Goal: Transaction & Acquisition: Obtain resource

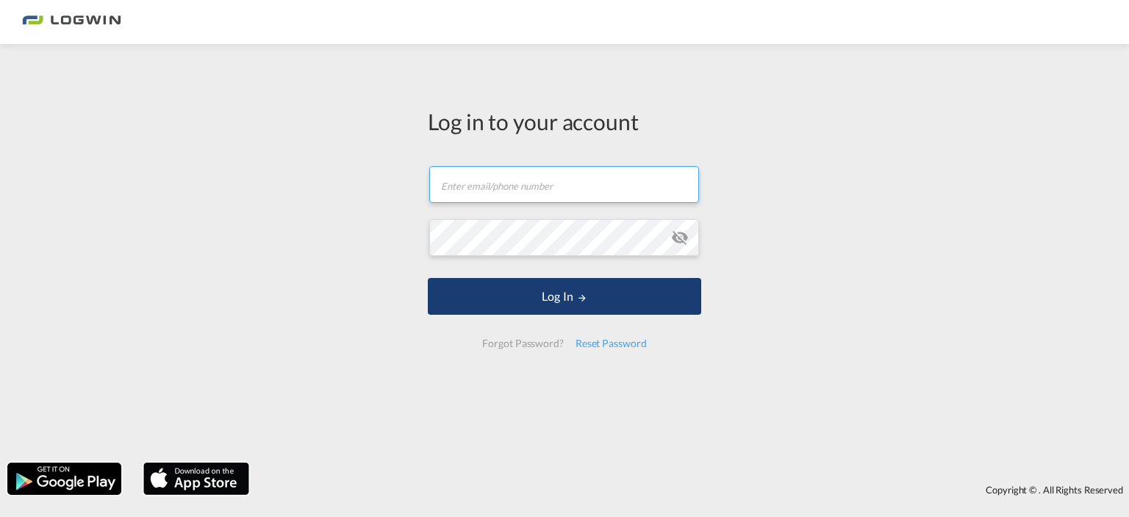
type input "[EMAIL_ADDRESS][PERSON_NAME][DOMAIN_NAME]"
click at [540, 298] on button "Log In" at bounding box center [564, 296] width 273 height 37
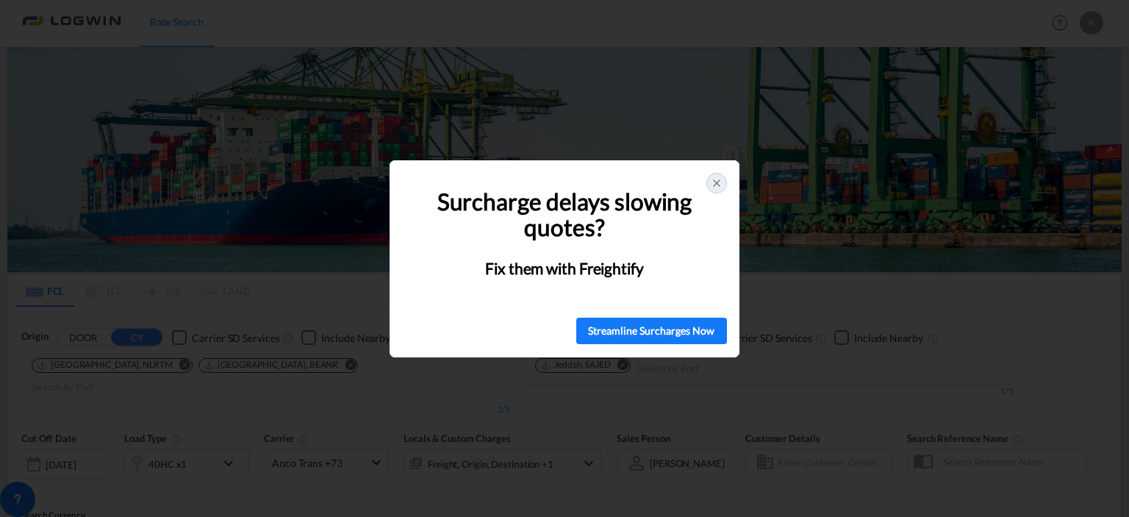
click at [711, 184] on icon at bounding box center [717, 183] width 12 height 12
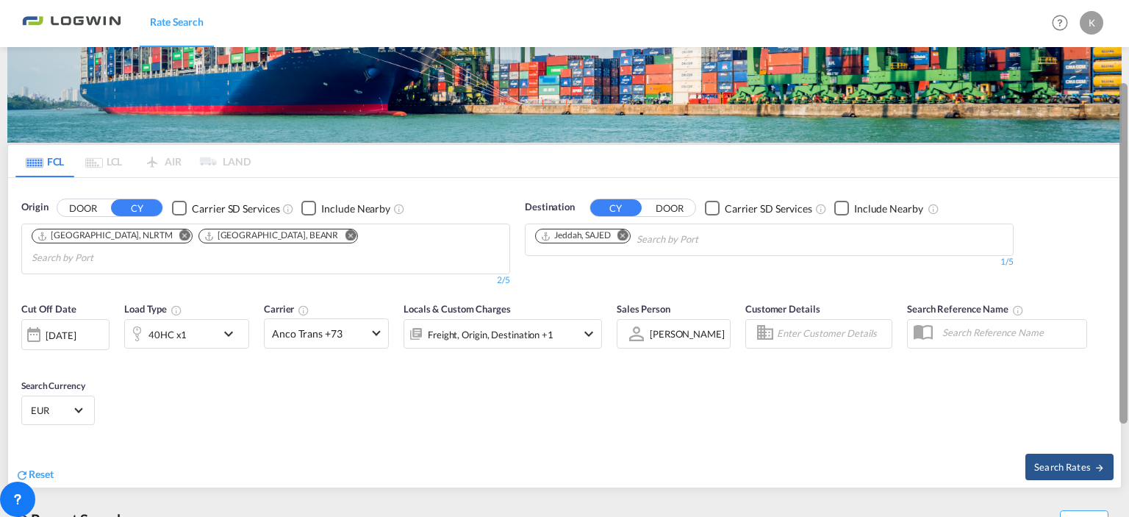
drag, startPoint x: 1124, startPoint y: 87, endPoint x: 1128, endPoint y: 168, distance: 81.0
click at [1128, 168] on div at bounding box center [1127, 255] width 3 height 511
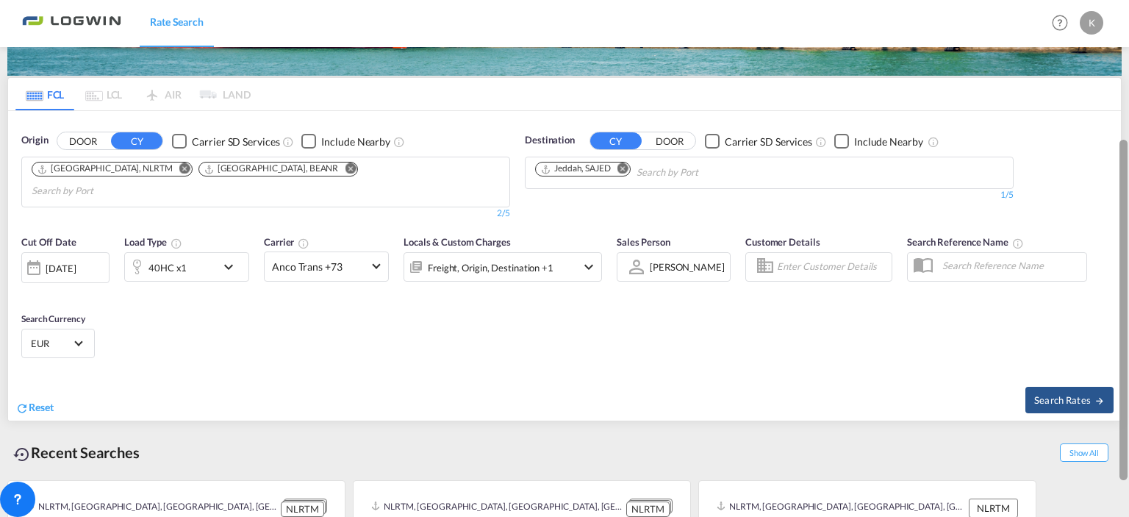
drag, startPoint x: 1123, startPoint y: 206, endPoint x: 1118, endPoint y: 165, distance: 41.5
click at [1118, 165] on md-content "Rate Search Help Resources Product Release K My Profile Logout FCL LCL AIR LAND…" at bounding box center [564, 258] width 1129 height 517
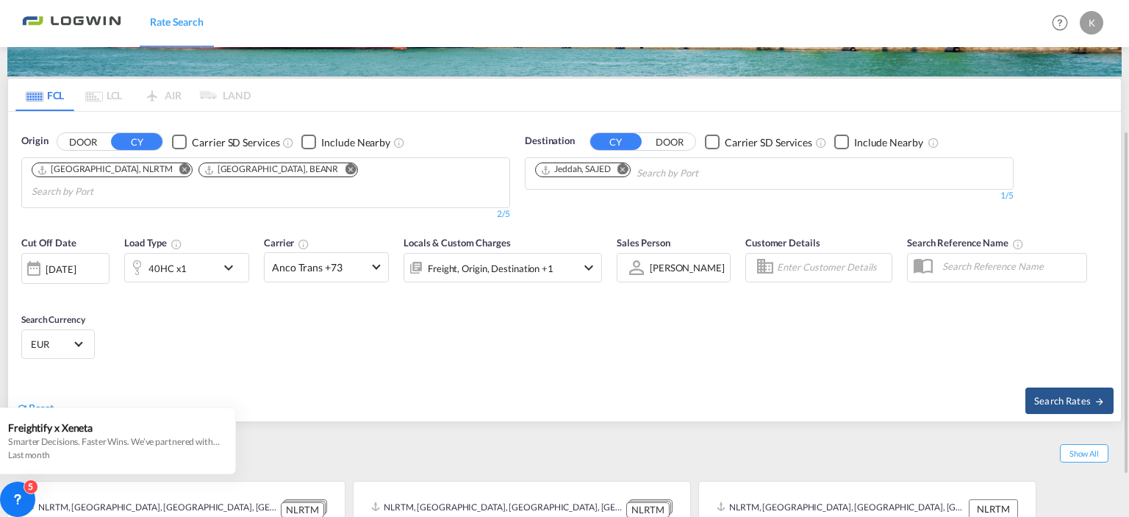
click at [90, 143] on button "DOOR" at bounding box center [82, 142] width 51 height 17
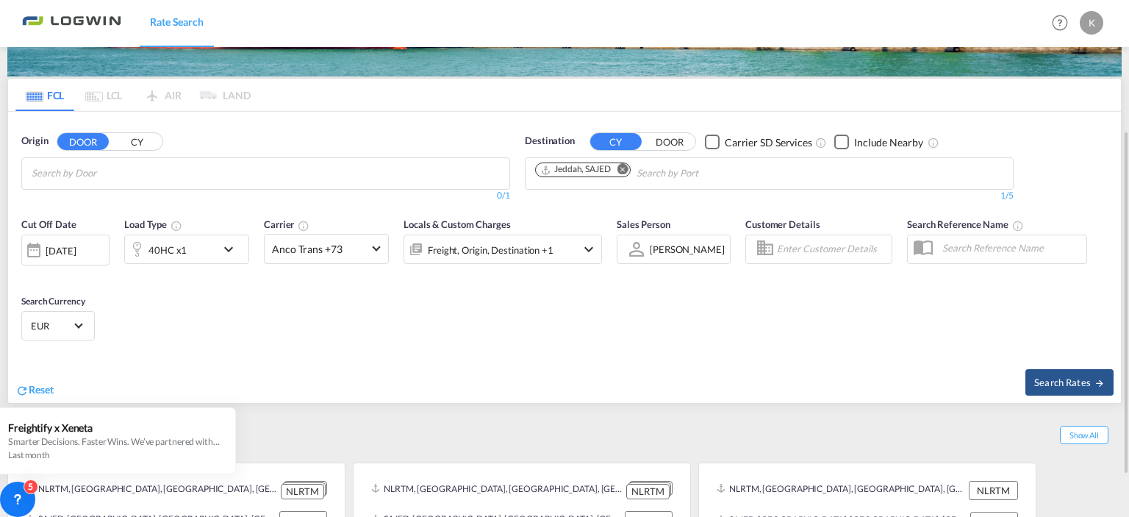
click at [138, 143] on button "CY" at bounding box center [136, 142] width 51 height 17
click at [150, 173] on input "Search by Port" at bounding box center [102, 174] width 140 height 24
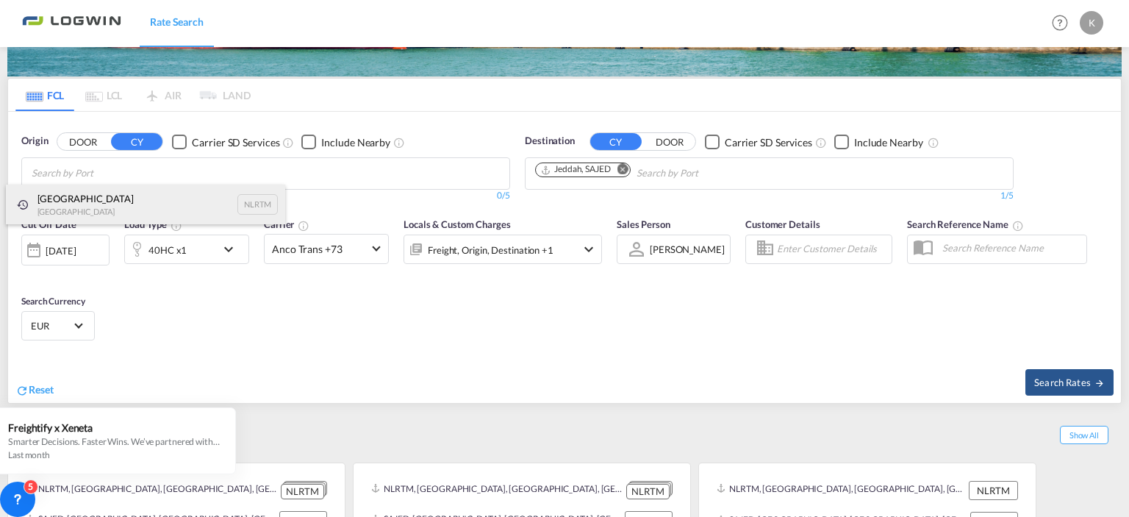
click at [149, 196] on div "[GEOGRAPHIC_DATA] [GEOGRAPHIC_DATA] NLRTM" at bounding box center [145, 204] width 279 height 40
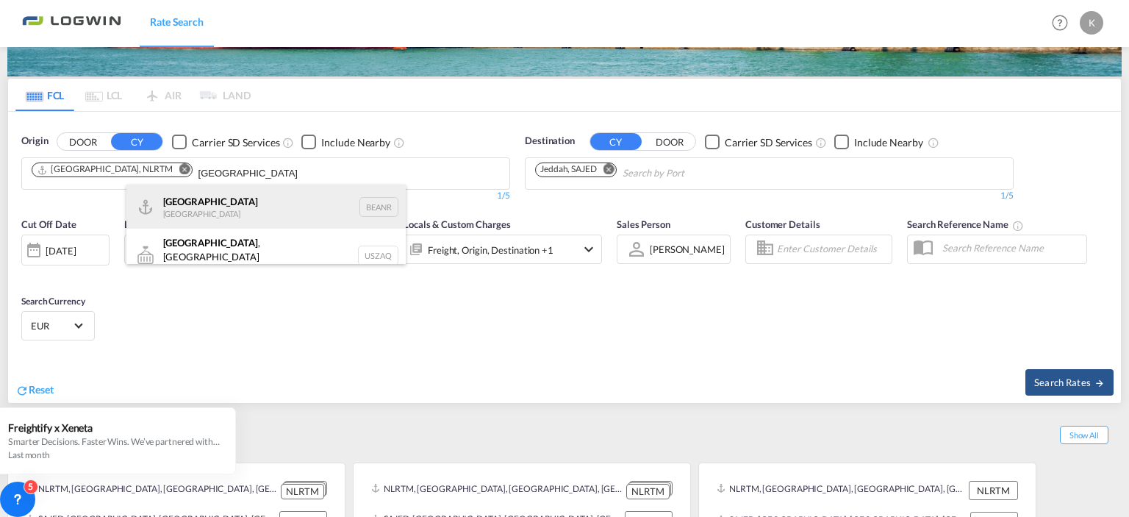
type input "[GEOGRAPHIC_DATA]"
click at [216, 199] on div "Antwerp [GEOGRAPHIC_DATA] BEANR" at bounding box center [265, 206] width 279 height 44
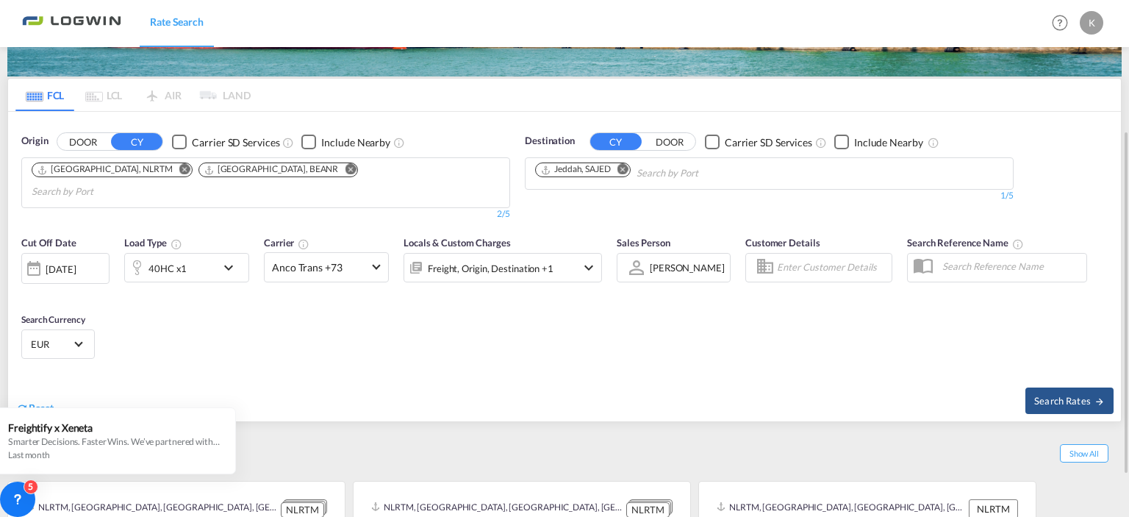
click at [626, 170] on md-icon "Remove" at bounding box center [622, 169] width 11 height 11
click at [600, 170] on body "Rate Search Rate Search Help Resources Product Release K My Profile Logout FCL …" at bounding box center [564, 258] width 1129 height 517
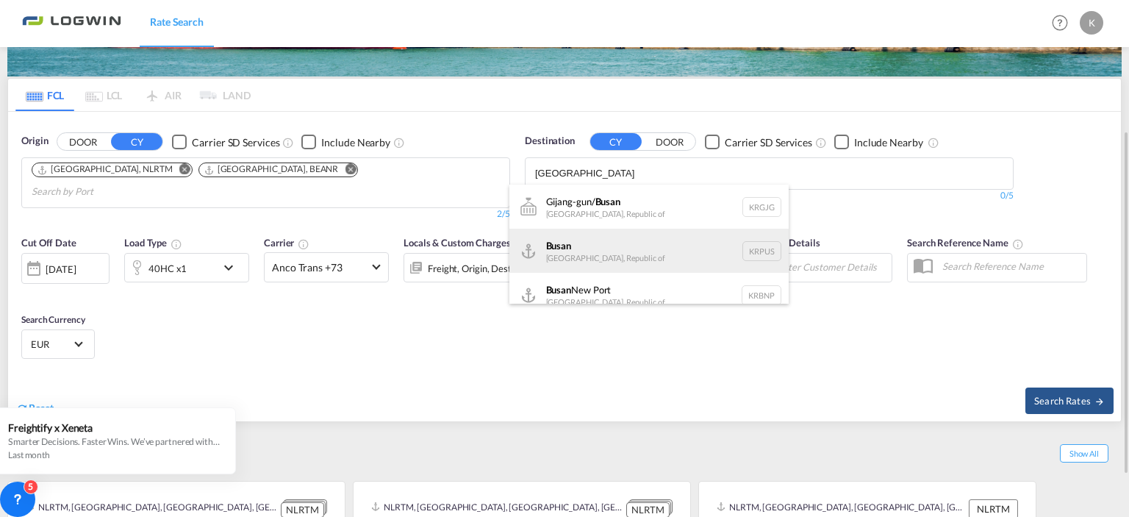
type input "[GEOGRAPHIC_DATA]"
click at [669, 243] on div "Busan Korea, Republic of KRPUS" at bounding box center [648, 251] width 279 height 44
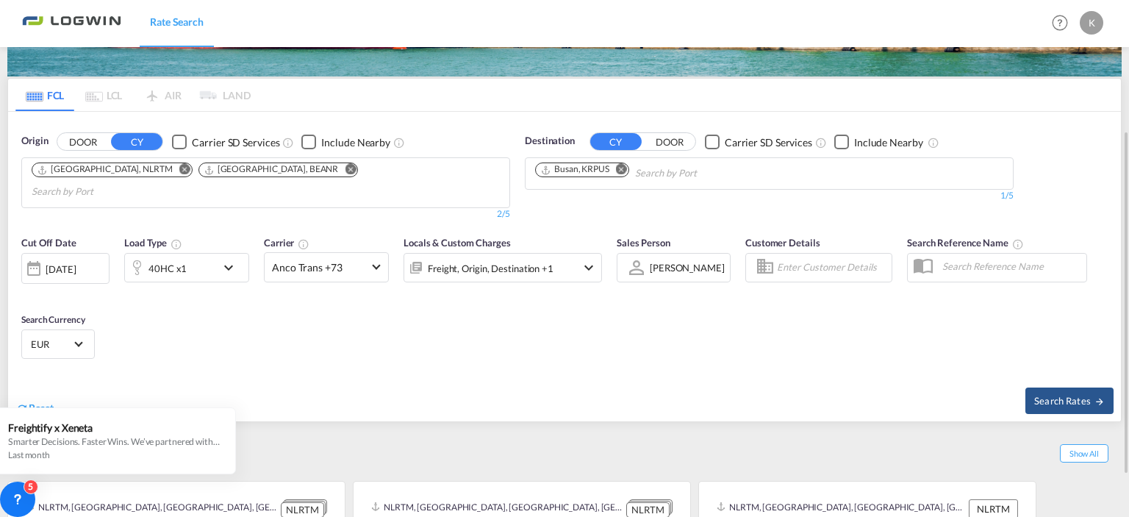
click at [376, 262] on span at bounding box center [376, 266] width 8 height 8
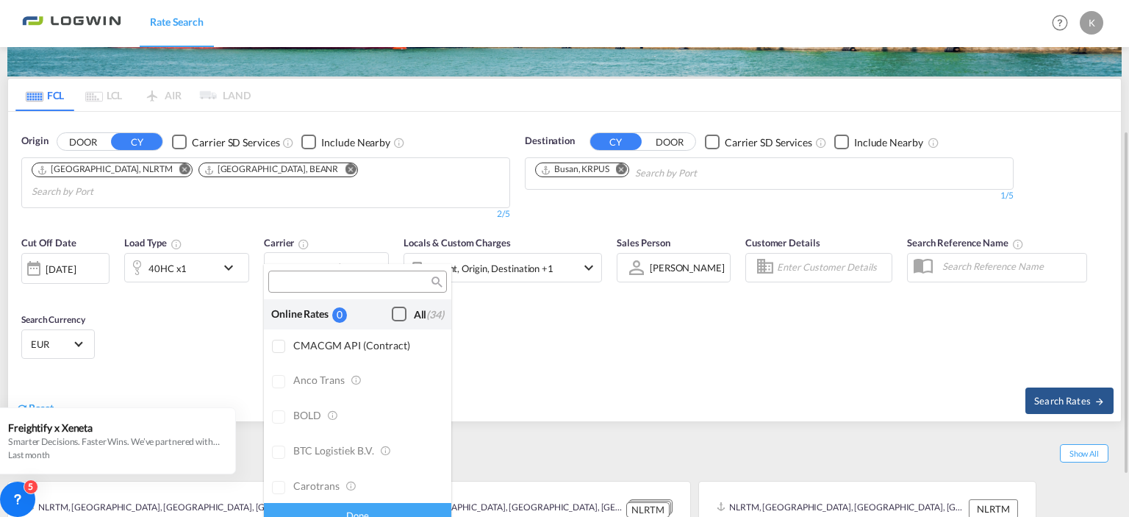
scroll to position [1179, 0]
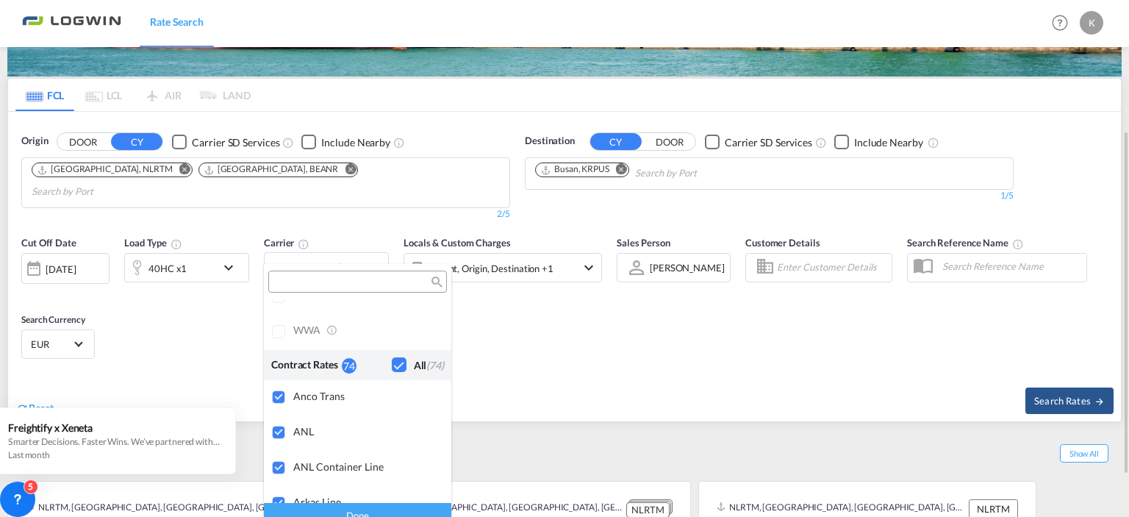
click at [392, 362] on div "Checkbox No Ink" at bounding box center [399, 364] width 15 height 15
click at [335, 282] on input "search" at bounding box center [352, 282] width 158 height 13
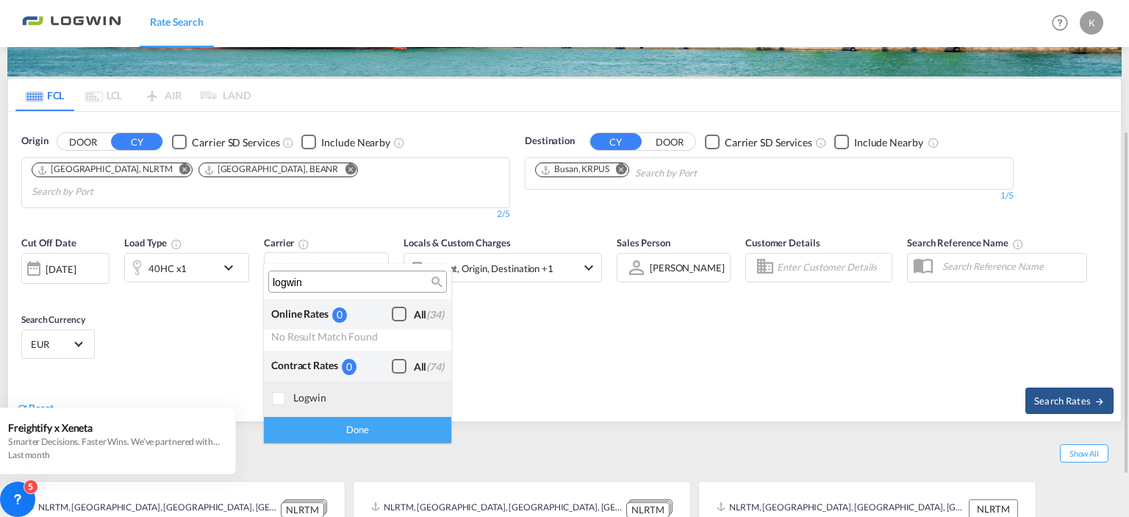
type input "logwin"
click at [277, 399] on div at bounding box center [279, 399] width 15 height 15
click at [339, 426] on div "Done" at bounding box center [357, 430] width 187 height 26
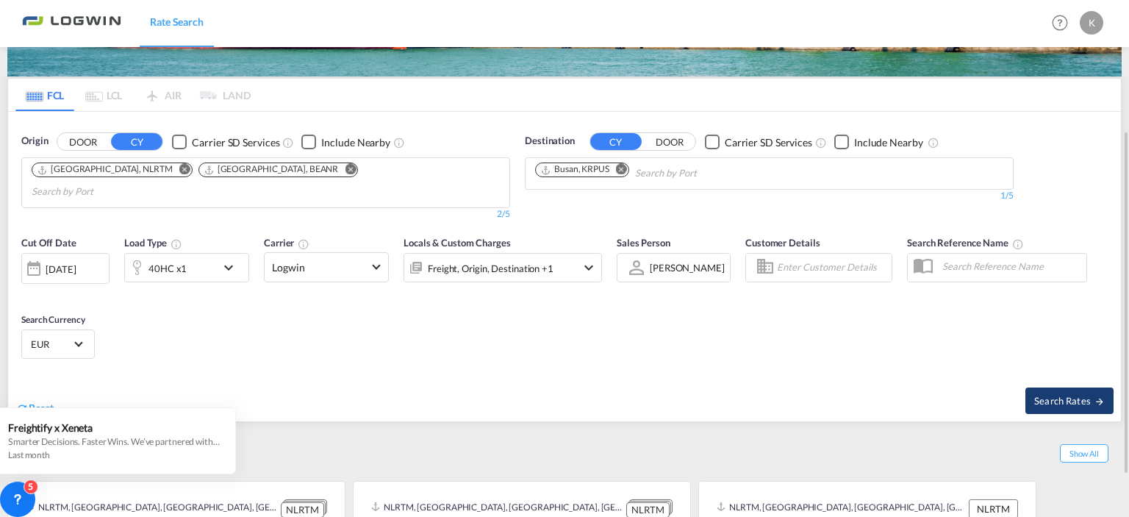
click at [1046, 387] on button "Search Rates" at bounding box center [1069, 400] width 88 height 26
type input "NLRTM,BEANR to KRPUS / [DATE]"
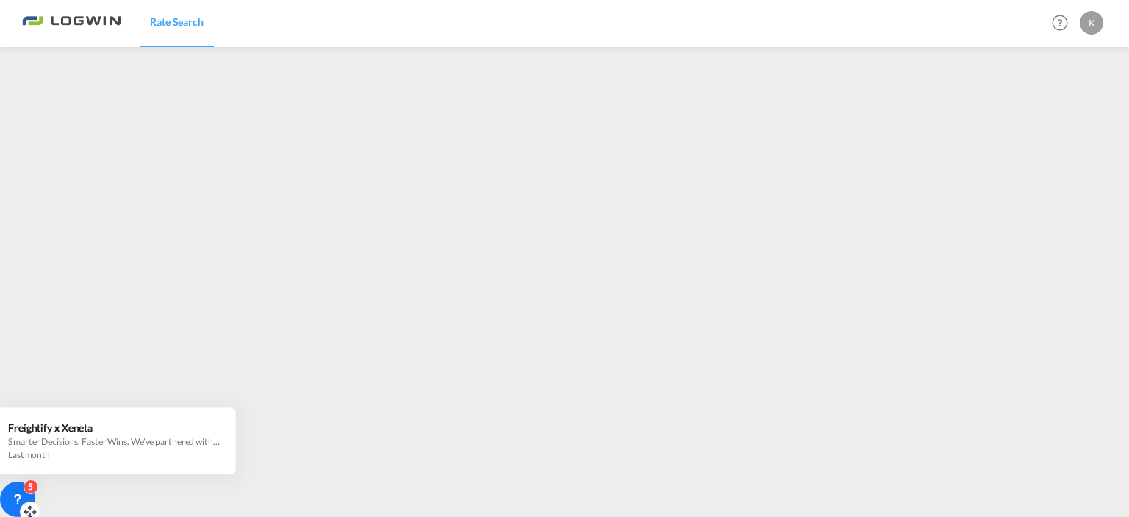
click at [18, 493] on icon at bounding box center [17, 499] width 15 height 15
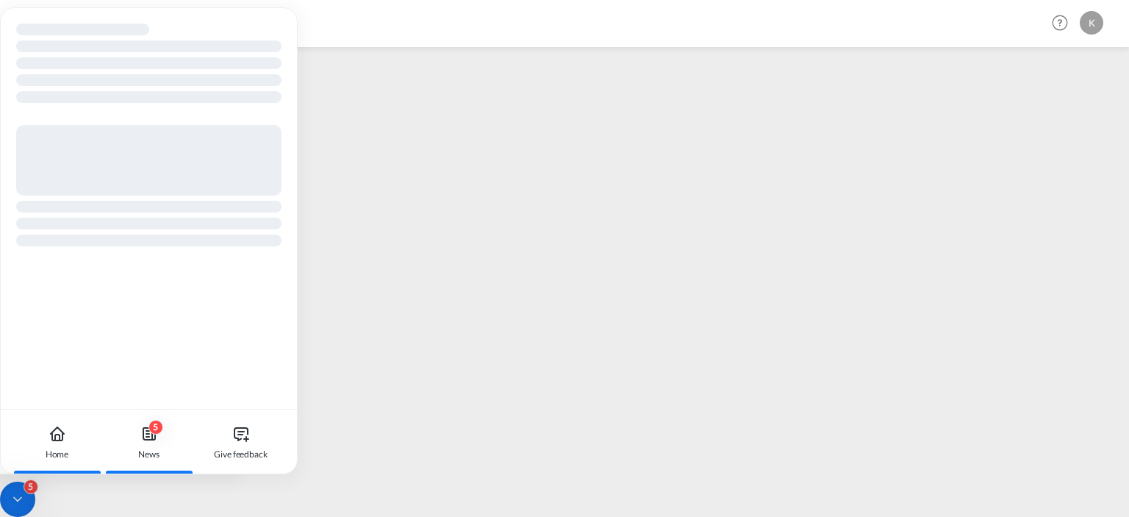
click at [134, 452] on div "5 News" at bounding box center [149, 441] width 82 height 65
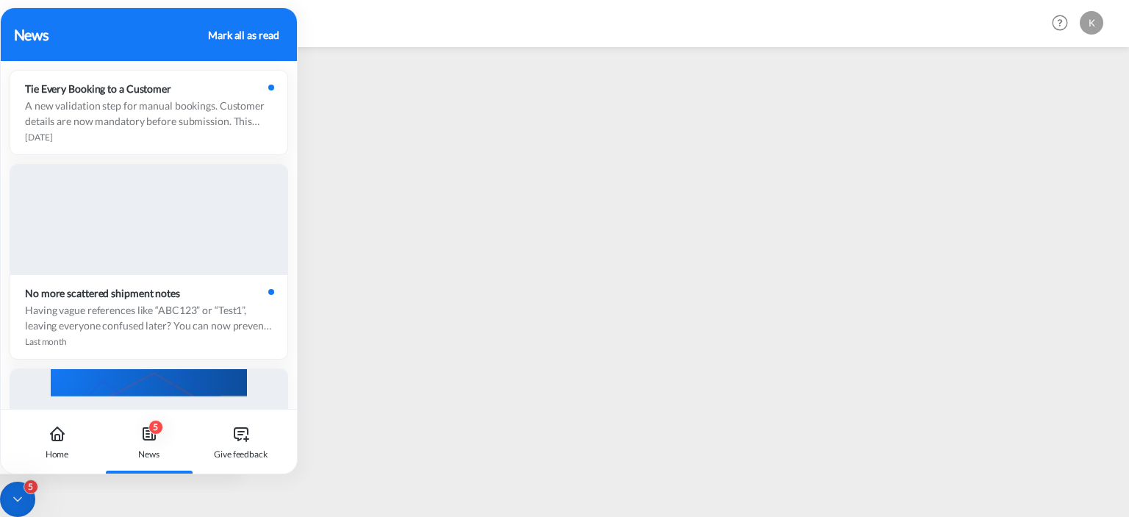
click at [239, 34] on div "Mark all as read" at bounding box center [243, 34] width 71 height 15
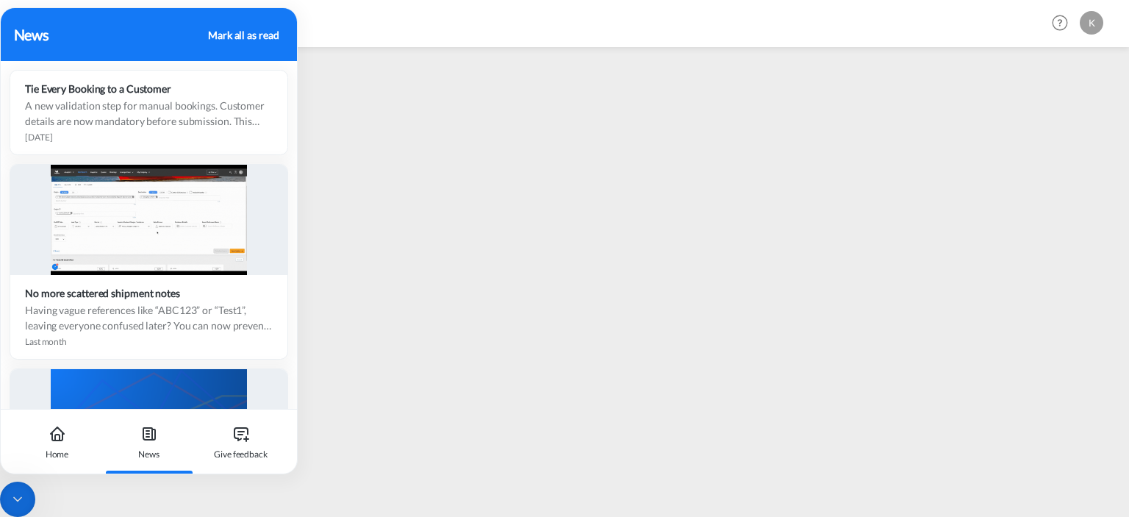
click at [22, 499] on icon at bounding box center [17, 499] width 15 height 15
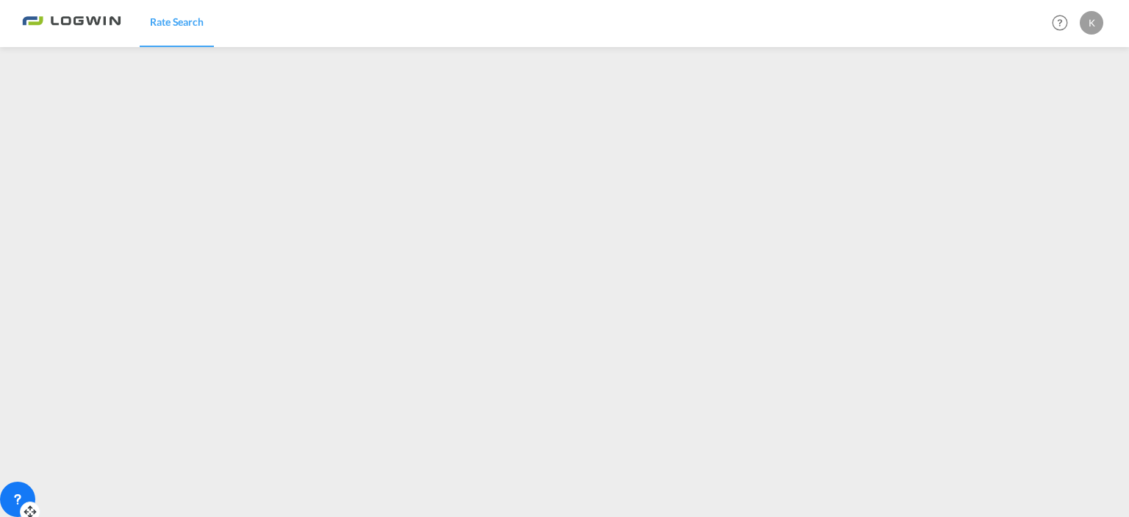
click at [173, 22] on span "Rate Search" at bounding box center [177, 21] width 54 height 12
